Goal: Entertainment & Leisure: Consume media (video, audio)

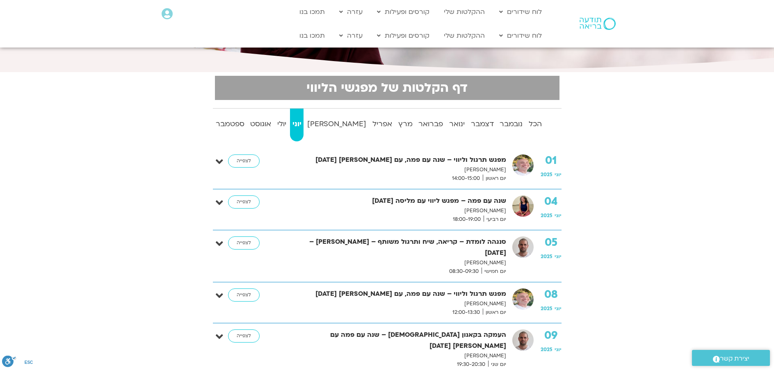
scroll to position [164, 0]
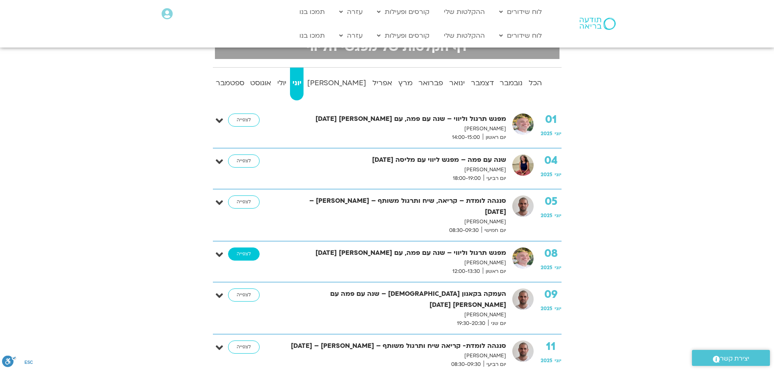
click at [250, 248] on link "לצפייה" at bounding box center [244, 254] width 32 height 13
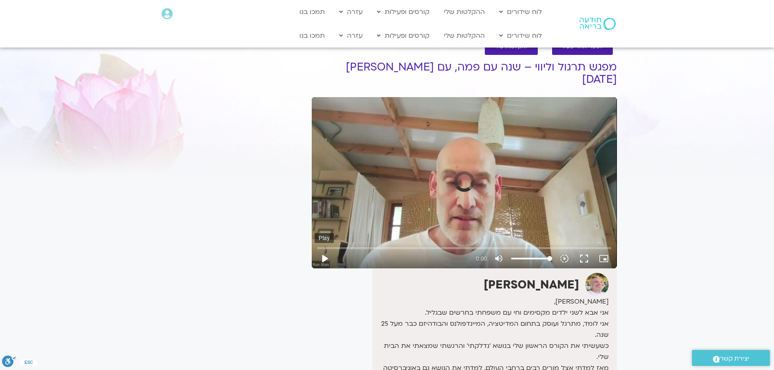
click at [325, 249] on button "play_arrow" at bounding box center [324, 259] width 20 height 20
click at [326, 249] on button "play_arrow" at bounding box center [324, 259] width 20 height 20
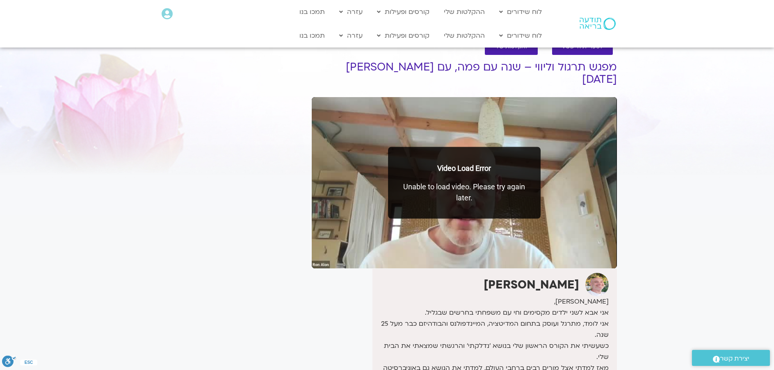
type input "39.888919"
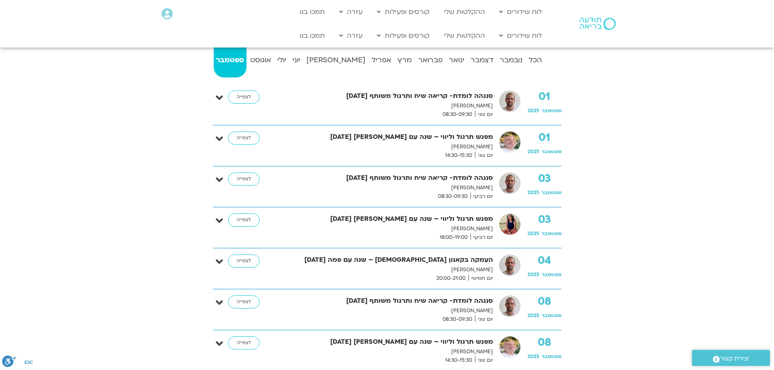
scroll to position [164, 0]
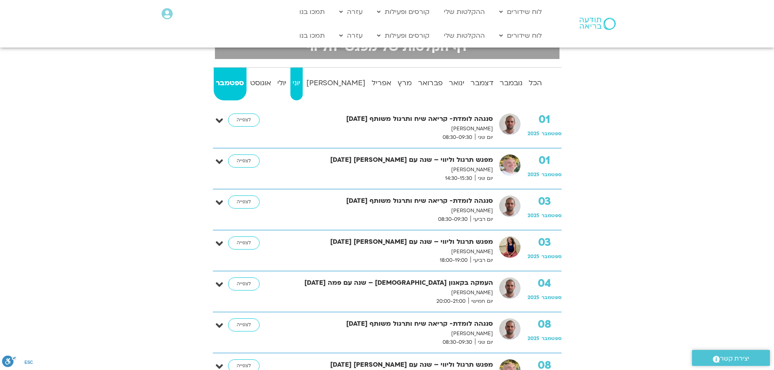
click at [303, 81] on strong "יוני" at bounding box center [296, 83] width 12 height 12
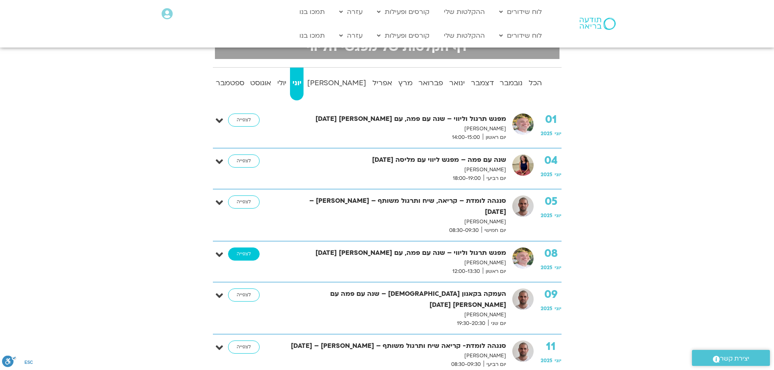
click at [244, 248] on link "לצפייה" at bounding box center [244, 254] width 32 height 13
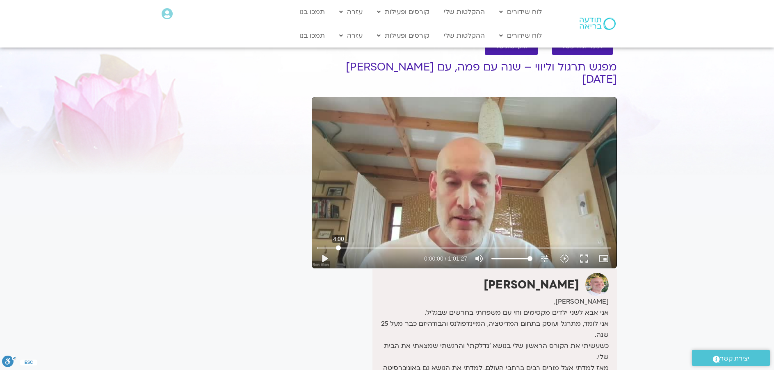
click at [338, 246] on input "Seek" at bounding box center [464, 248] width 294 height 5
click at [327, 249] on button "play_arrow" at bounding box center [324, 259] width 20 height 20
click at [321, 249] on button "pause" at bounding box center [324, 259] width 20 height 20
type input "335.770239"
click at [314, 249] on button "play_arrow" at bounding box center [324, 259] width 20 height 20
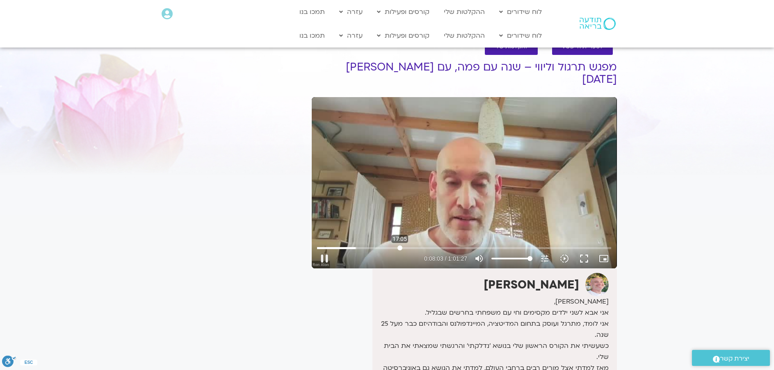
click at [400, 246] on input "Seek" at bounding box center [464, 248] width 294 height 5
click at [414, 246] on input "Seek" at bounding box center [464, 248] width 294 height 5
click at [421, 246] on input "Seek" at bounding box center [464, 248] width 294 height 5
click at [467, 246] on input "Seek" at bounding box center [464, 248] width 294 height 5
click at [515, 246] on input "Seek" at bounding box center [464, 248] width 294 height 5
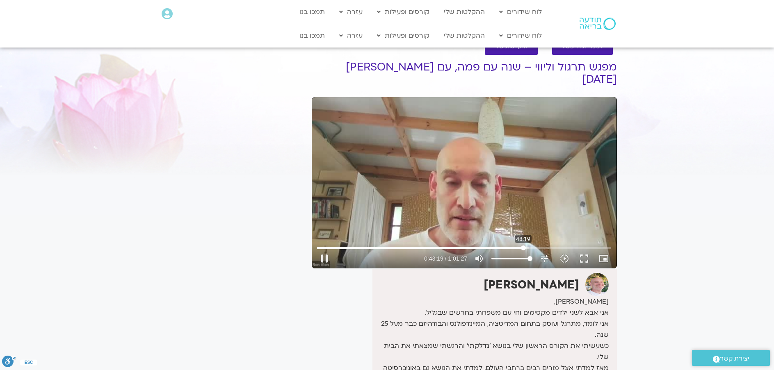
click at [523, 246] on input "Seek" at bounding box center [464, 248] width 294 height 5
click at [559, 246] on input "Seek" at bounding box center [464, 248] width 294 height 5
click at [571, 246] on input "Seek" at bounding box center [464, 248] width 294 height 5
click at [588, 246] on input "Seek" at bounding box center [464, 248] width 294 height 5
click at [596, 246] on input "Seek" at bounding box center [464, 248] width 294 height 5
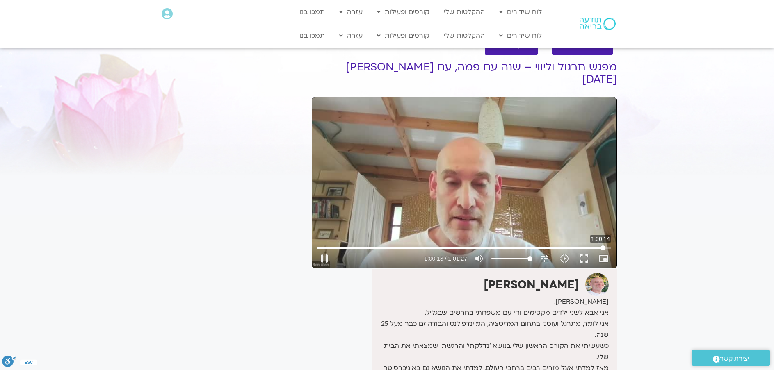
click at [603, 246] on input "Seek" at bounding box center [464, 248] width 294 height 5
click at [608, 246] on input "Seek" at bounding box center [464, 248] width 294 height 5
type input "3687.32"
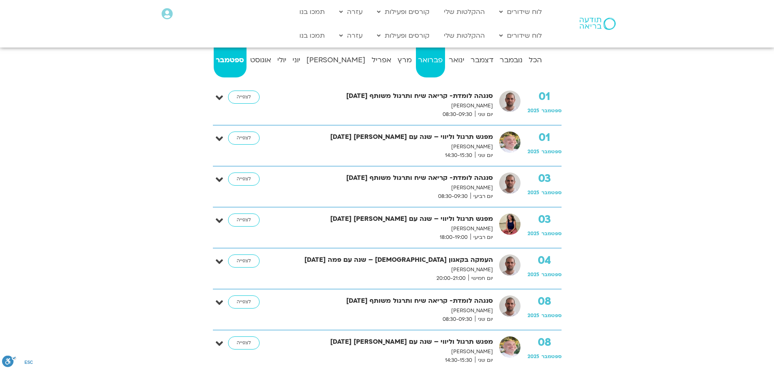
scroll to position [164, 0]
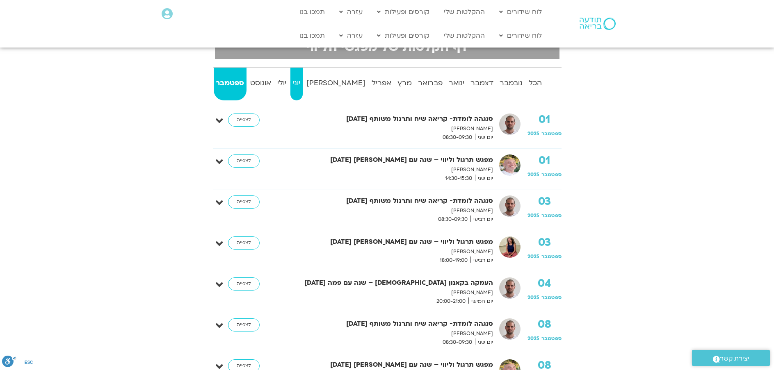
click at [303, 81] on strong "יוני" at bounding box center [296, 83] width 12 height 12
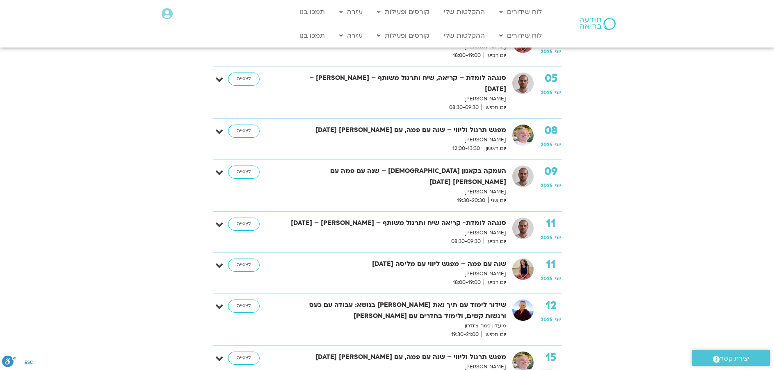
scroll to position [328, 0]
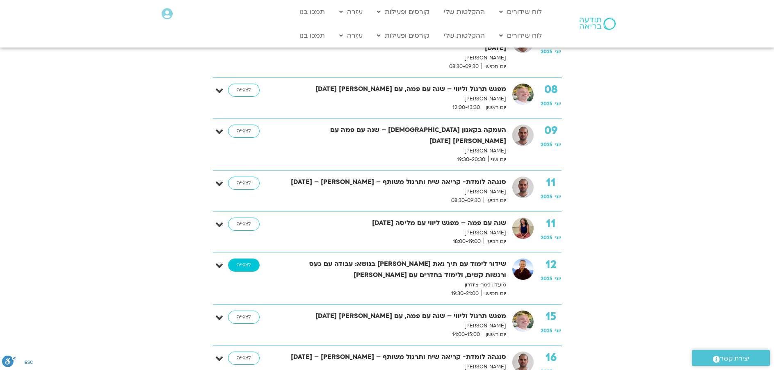
click at [235, 259] on link "לצפייה" at bounding box center [244, 265] width 32 height 13
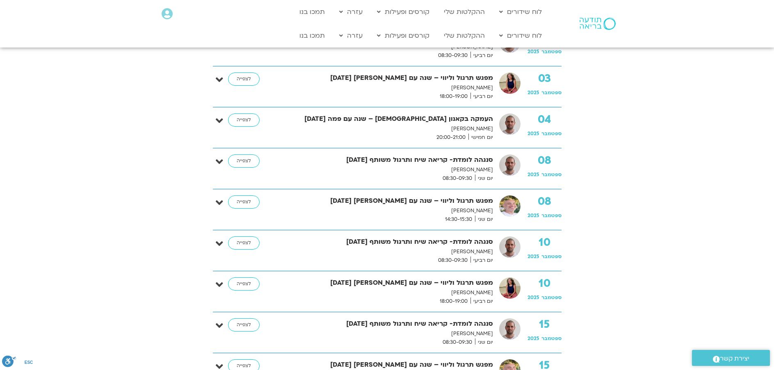
scroll to position [82, 0]
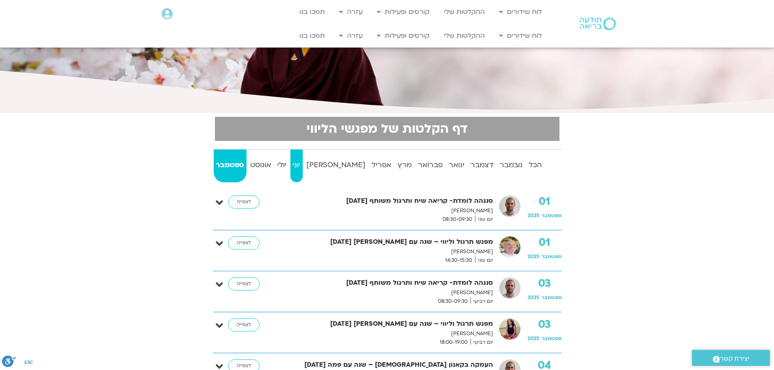
click at [303, 159] on strong "יוני" at bounding box center [296, 165] width 12 height 12
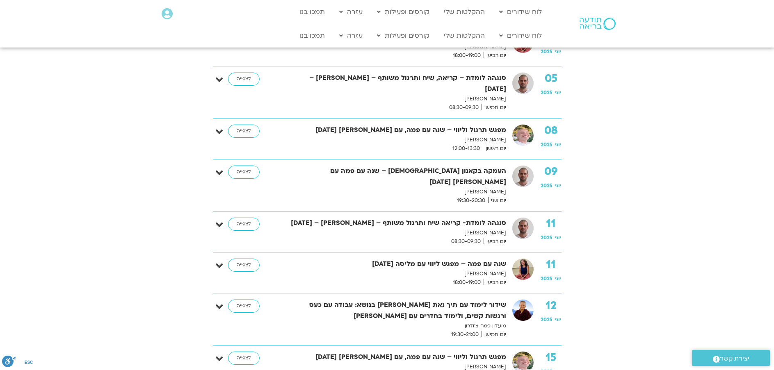
scroll to position [410, 0]
